Goal: Task Accomplishment & Management: Manage account settings

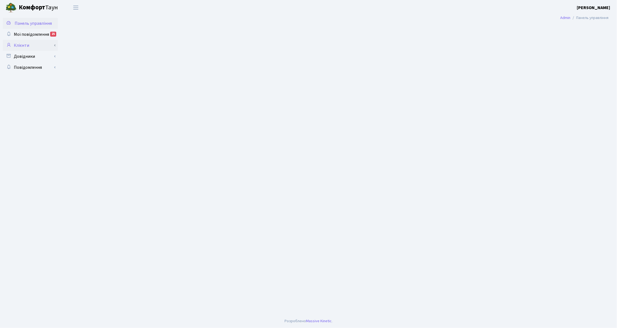
click at [24, 49] on link "Клієнти" at bounding box center [30, 45] width 55 height 11
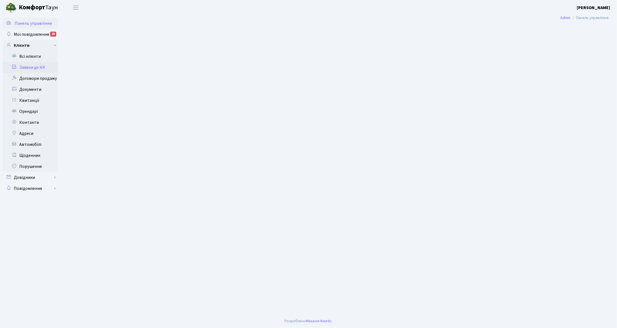
click at [31, 67] on link "Заявки до КК" at bounding box center [30, 67] width 55 height 11
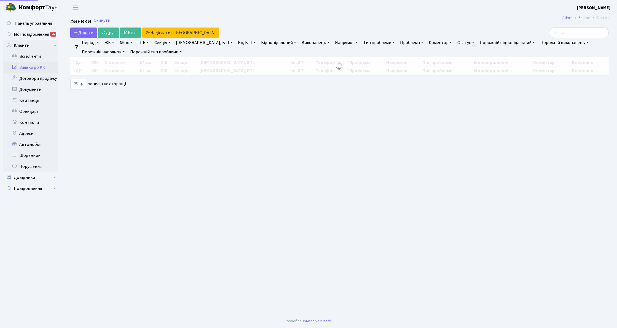
select select "25"
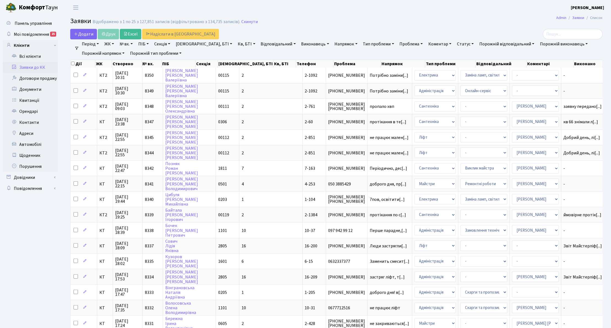
click at [333, 44] on link "Напрямок" at bounding box center [346, 43] width 27 height 9
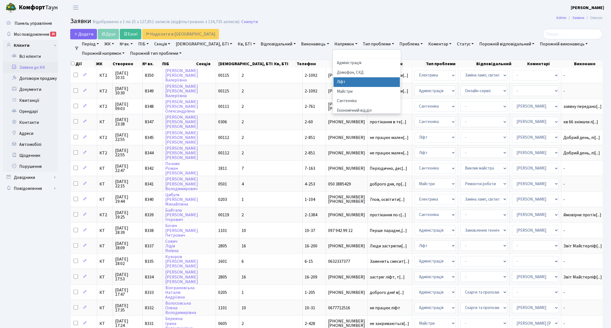
click at [334, 84] on li "Ліфт" at bounding box center [367, 82] width 66 height 10
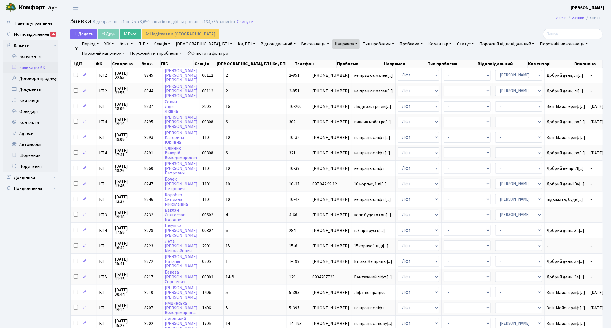
click at [455, 46] on link "Статус" at bounding box center [465, 43] width 21 height 9
click at [455, 74] on link "Не виконано" at bounding box center [477, 77] width 44 height 9
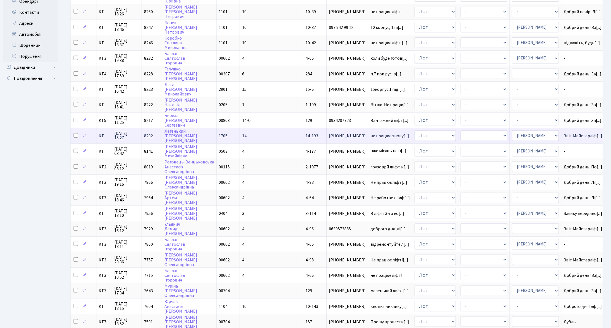
scroll to position [147, 0]
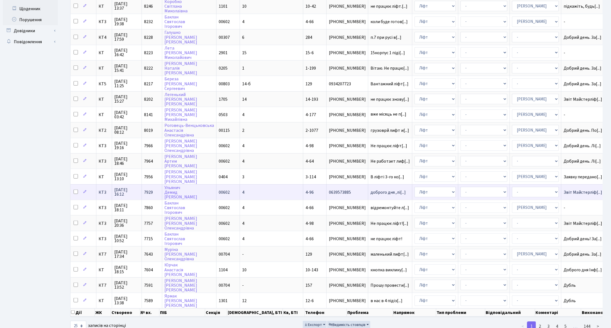
click at [329, 190] on span "0639573885" at bounding box center [347, 192] width 37 height 4
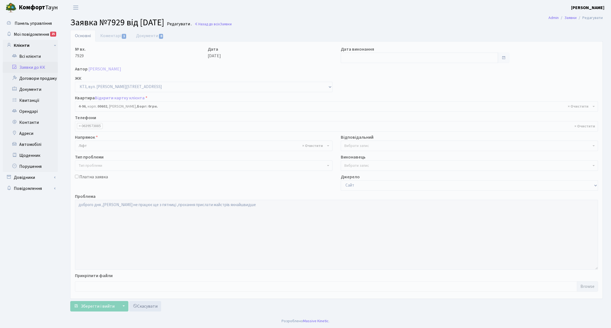
select select "16555"
click at [112, 39] on link "Коментарі 1" at bounding box center [114, 35] width 36 height 11
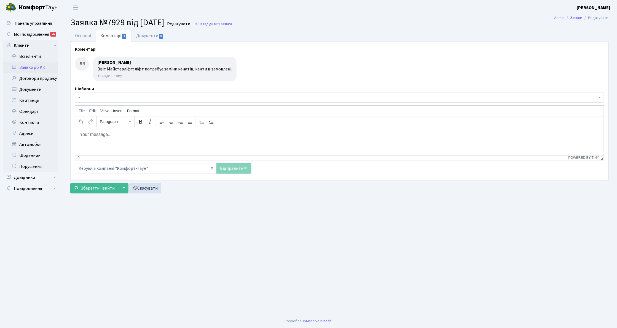
click at [40, 67] on link "Заявки до КК" at bounding box center [30, 67] width 55 height 11
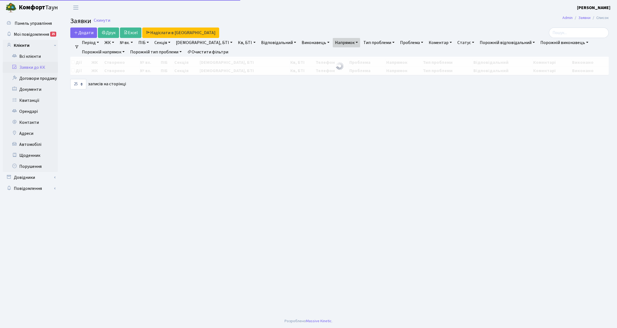
select select "25"
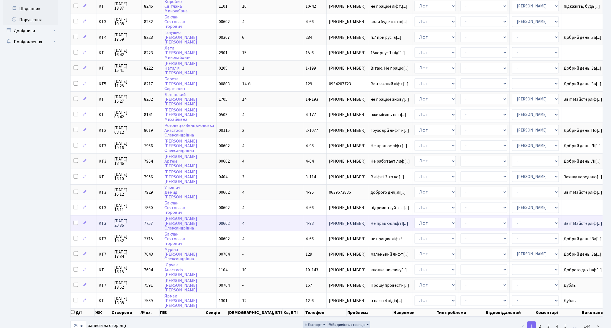
scroll to position [152, 0]
